Goal: Task Accomplishment & Management: Use online tool/utility

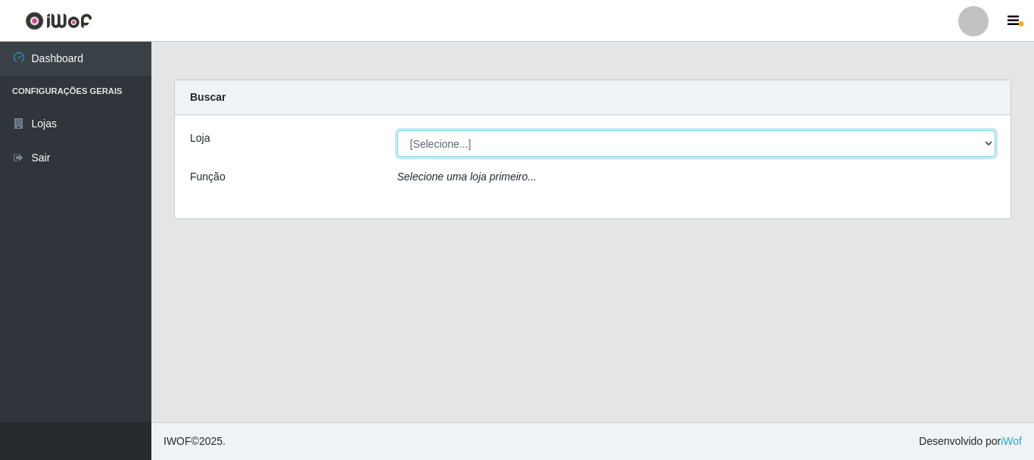
click at [598, 152] on select "[Selecione...] Nordestão - Alecrim" at bounding box center [697, 143] width 599 height 27
select select "453"
click at [398, 130] on select "[Selecione...] Nordestão - Alecrim" at bounding box center [697, 143] width 599 height 27
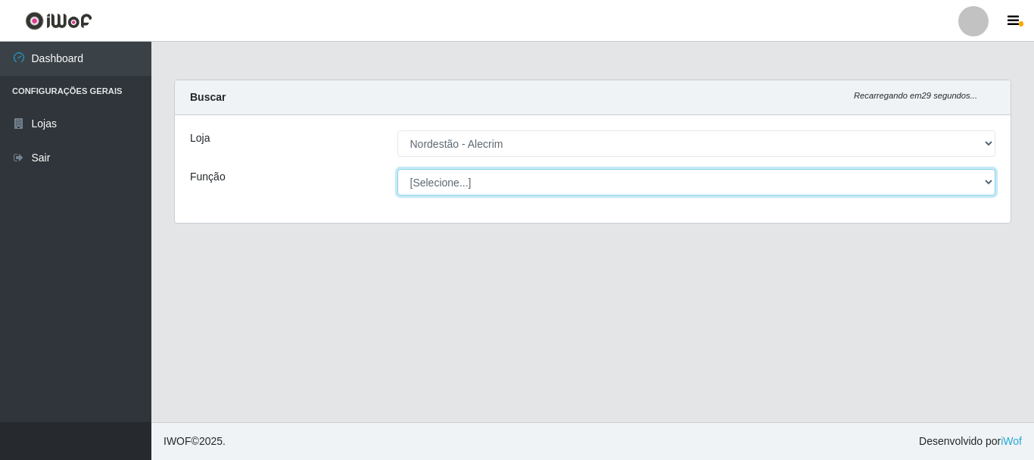
click at [507, 186] on select "[Selecione...] Balconista + Balconista de Padaria Balconista de Padaria ++ Emba…" at bounding box center [697, 182] width 599 height 27
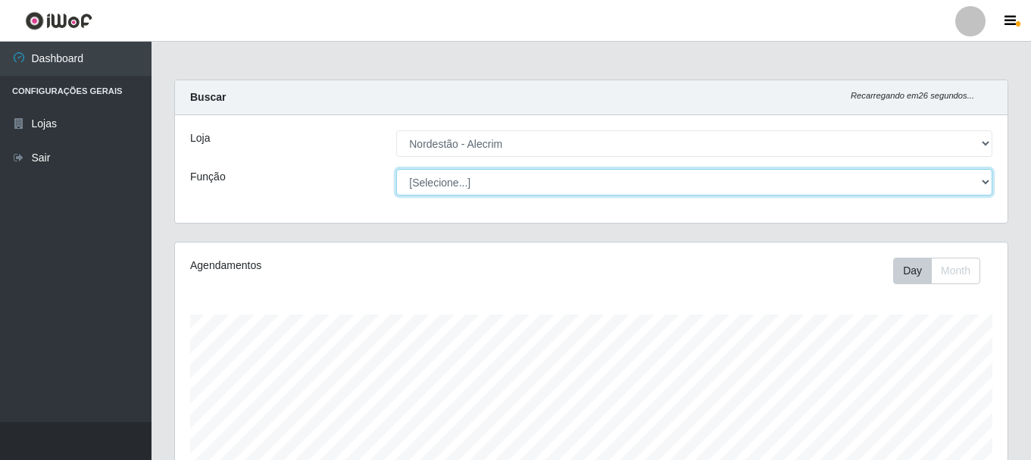
scroll to position [314, 832]
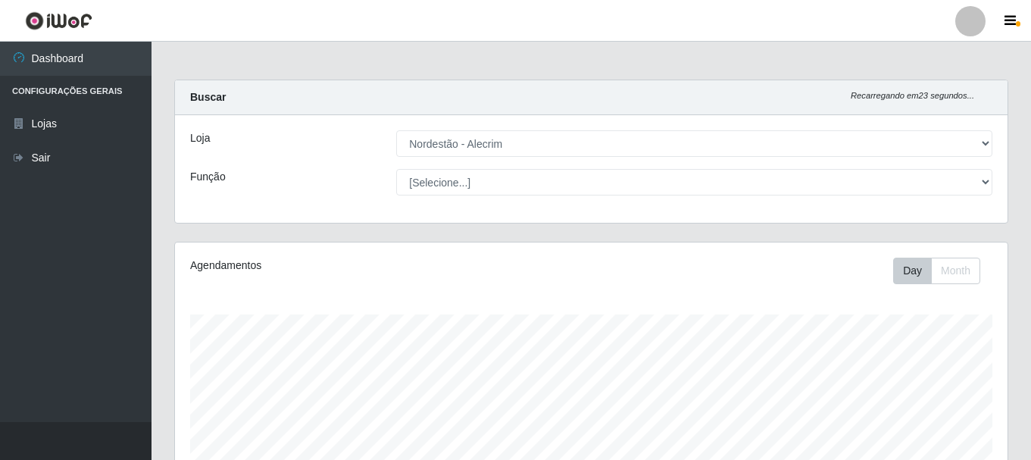
click at [558, 167] on div "Loja [Selecione...] Nordestão - Alecrim Função [Selecione...] Balconista + Balc…" at bounding box center [591, 169] width 832 height 108
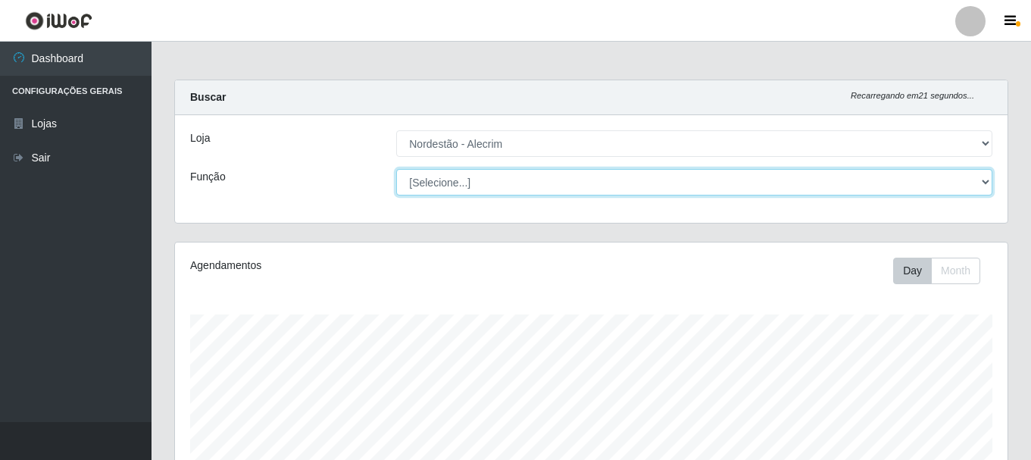
click at [766, 186] on select "[Selecione...] Balconista + Balconista de Padaria Balconista de Padaria ++ Emba…" at bounding box center [694, 182] width 596 height 27
select select "1"
click at [396, 169] on select "[Selecione...] Balconista + Balconista de Padaria Balconista de Padaria ++ Emba…" at bounding box center [694, 182] width 596 height 27
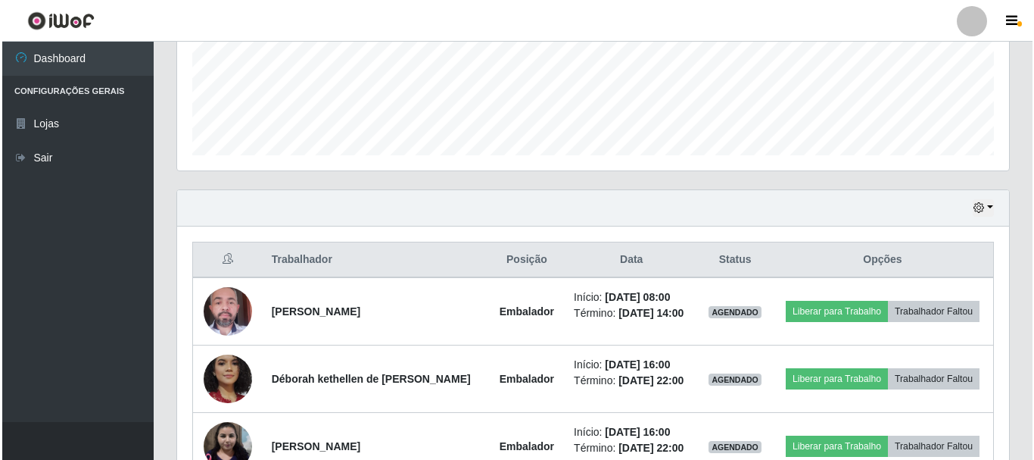
scroll to position [407, 0]
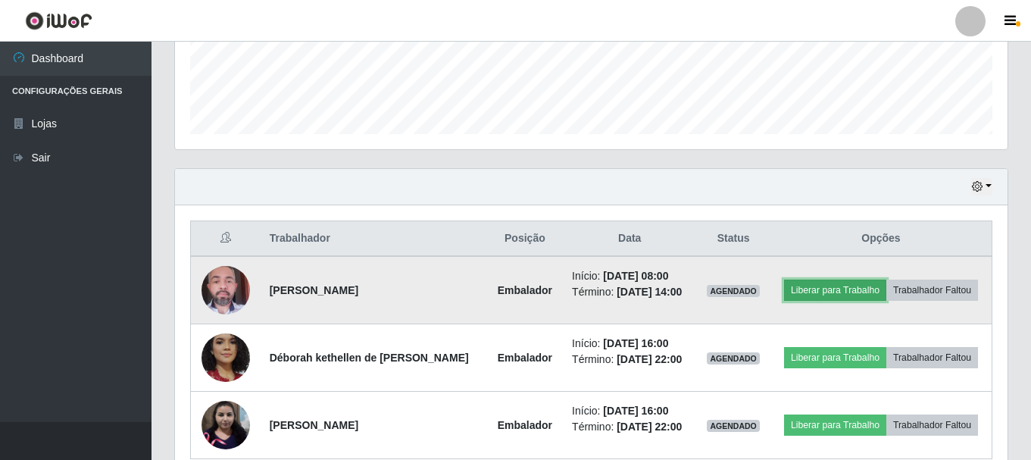
click at [826, 292] on button "Liberar para Trabalho" at bounding box center [835, 289] width 102 height 21
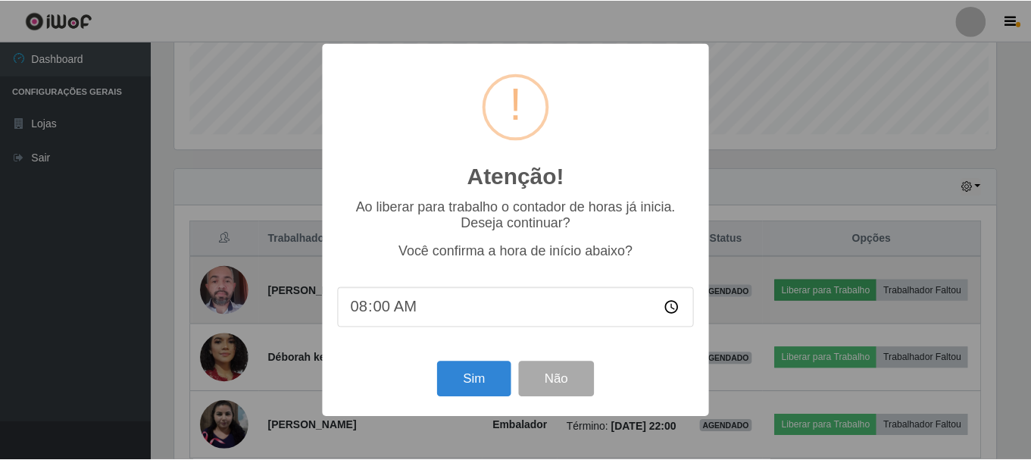
scroll to position [314, 825]
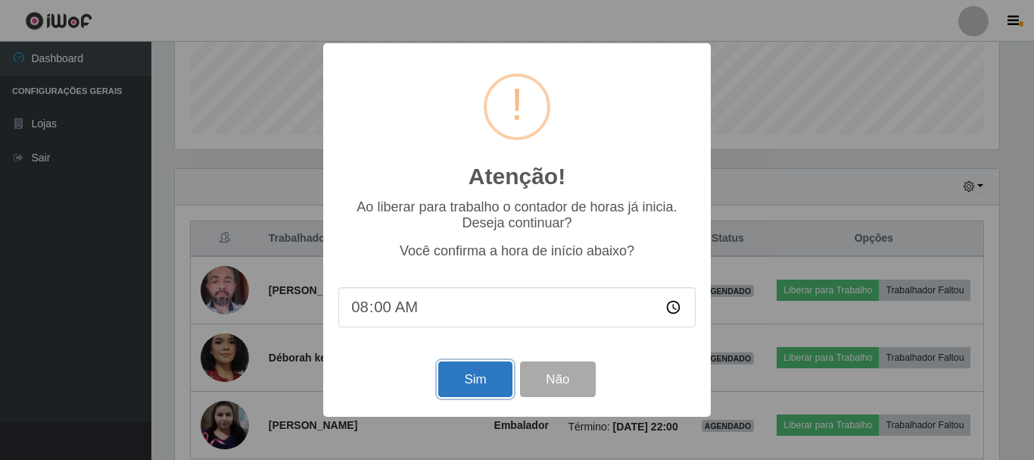
click at [485, 389] on button "Sim" at bounding box center [474, 379] width 73 height 36
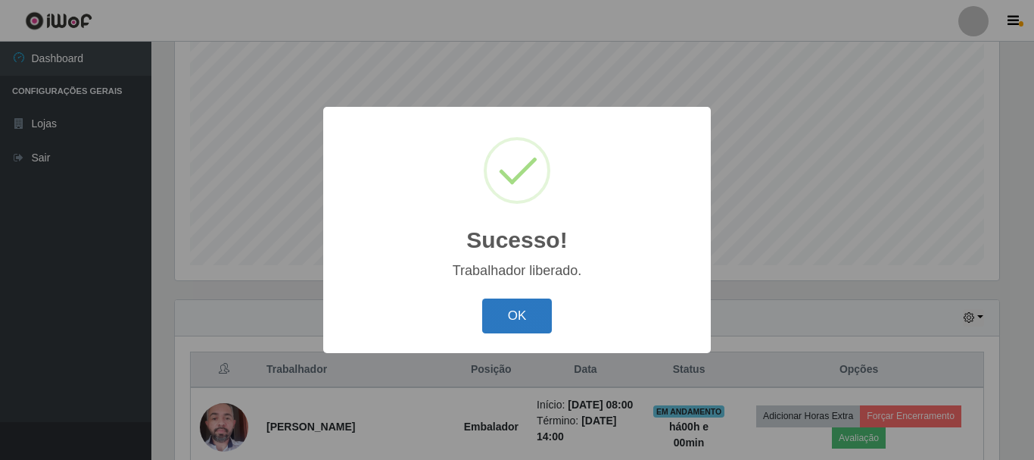
click at [513, 314] on button "OK" at bounding box center [517, 316] width 70 height 36
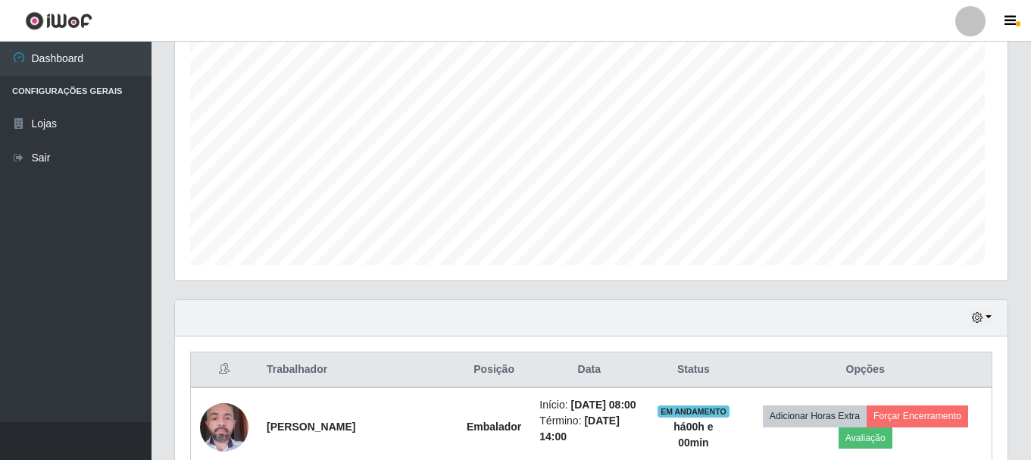
scroll to position [314, 832]
